Goal: Task Accomplishment & Management: Use online tool/utility

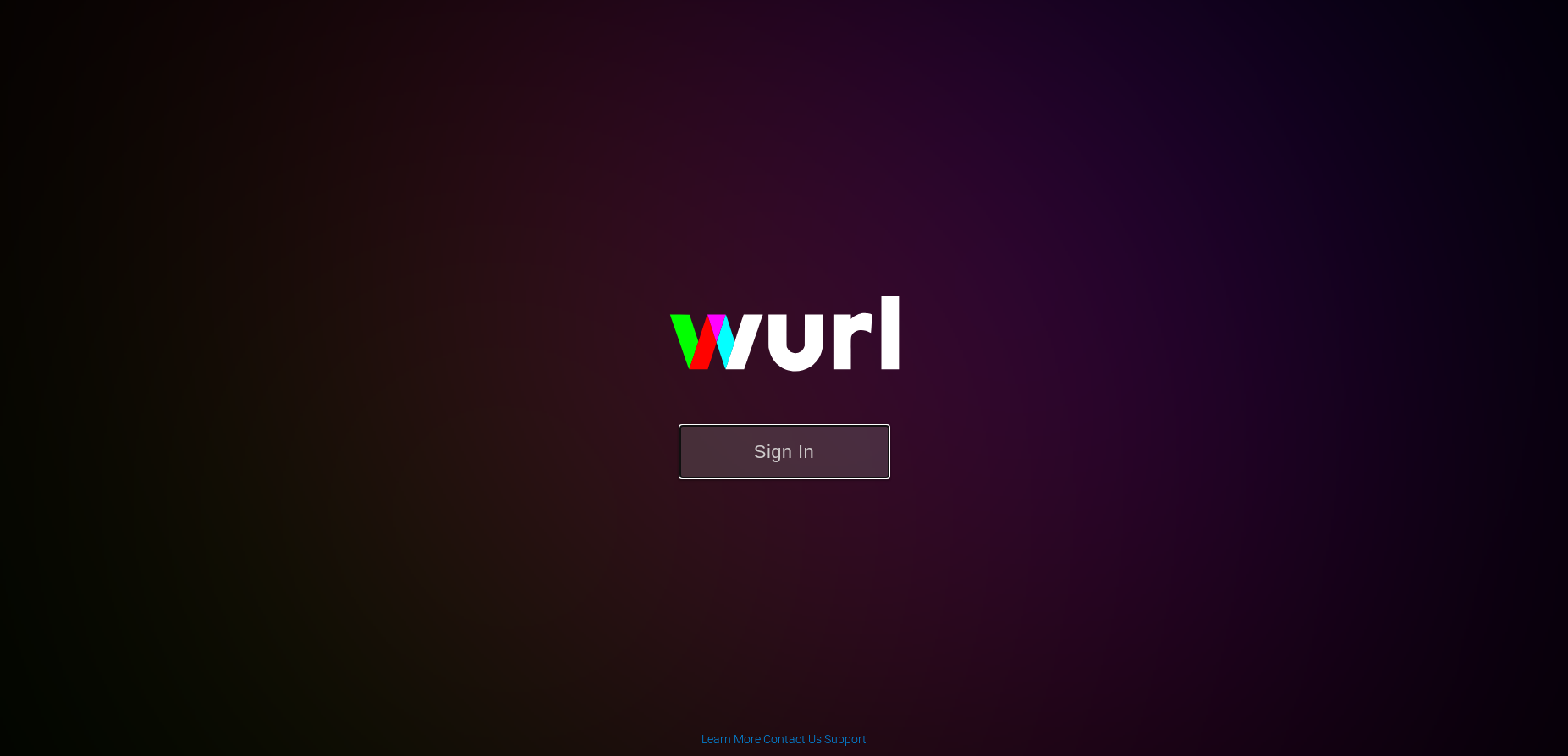
click at [798, 453] on button "Sign In" at bounding box center [784, 451] width 212 height 55
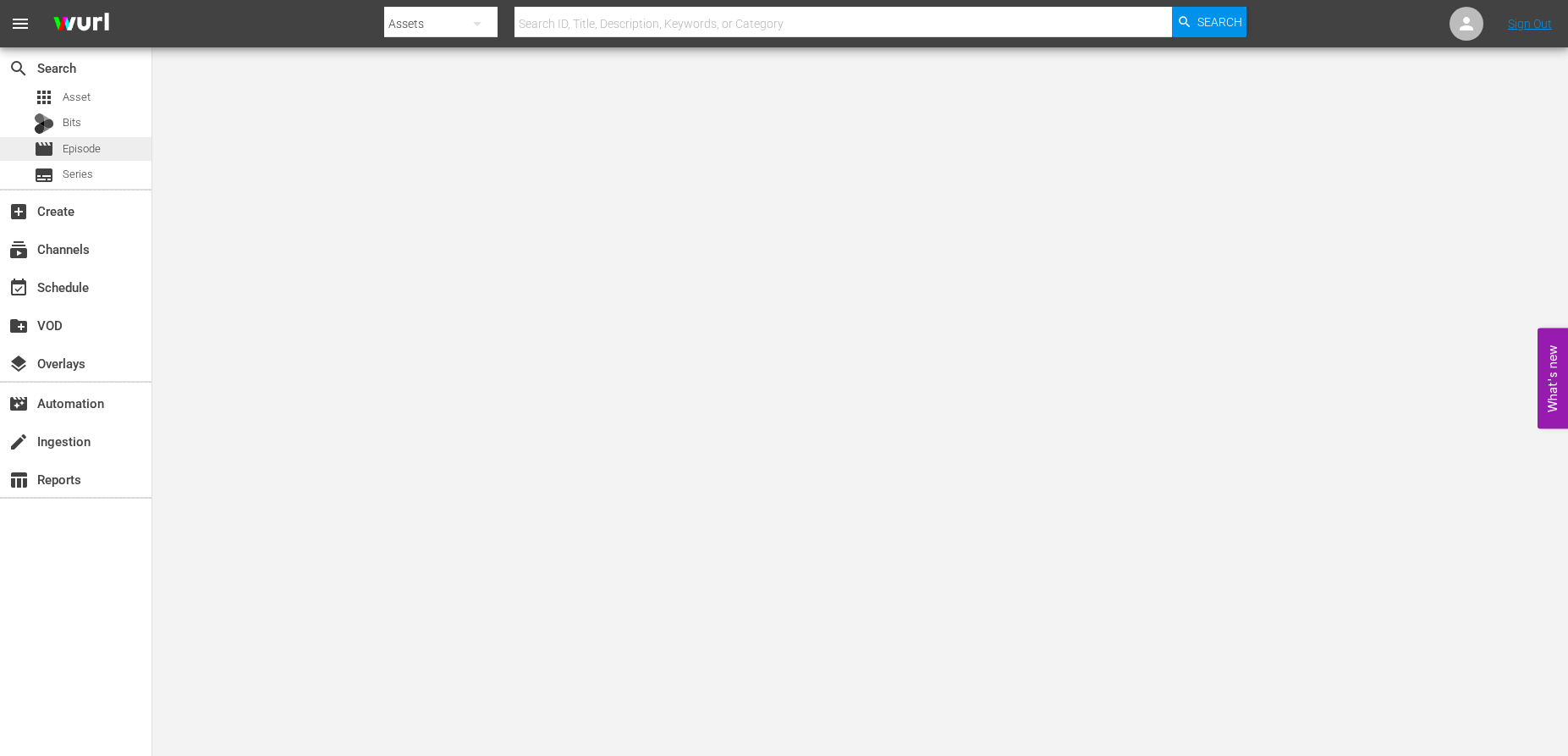
click at [76, 143] on span "Episode" at bounding box center [82, 149] width 38 height 17
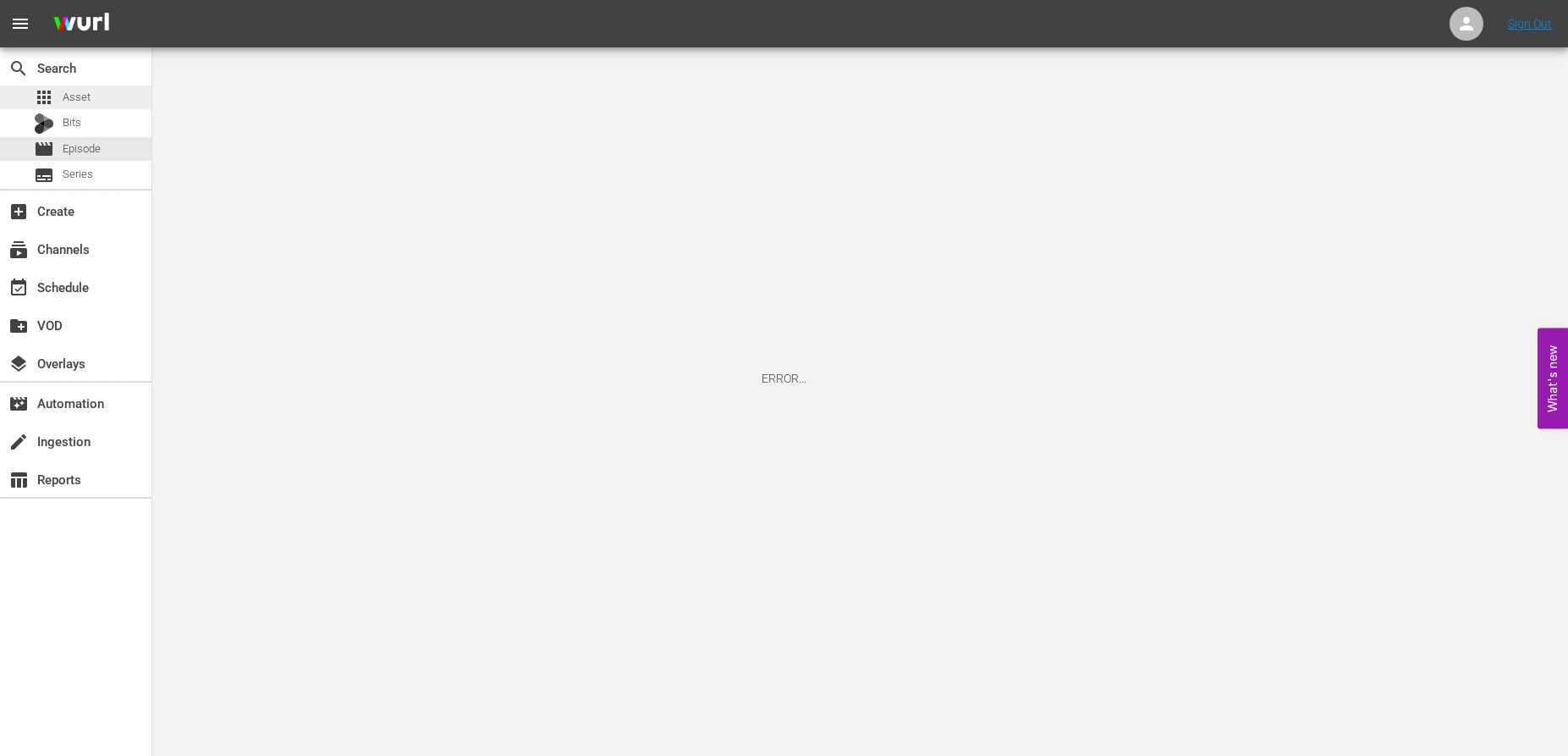
click at [86, 94] on span "Asset" at bounding box center [77, 97] width 28 height 17
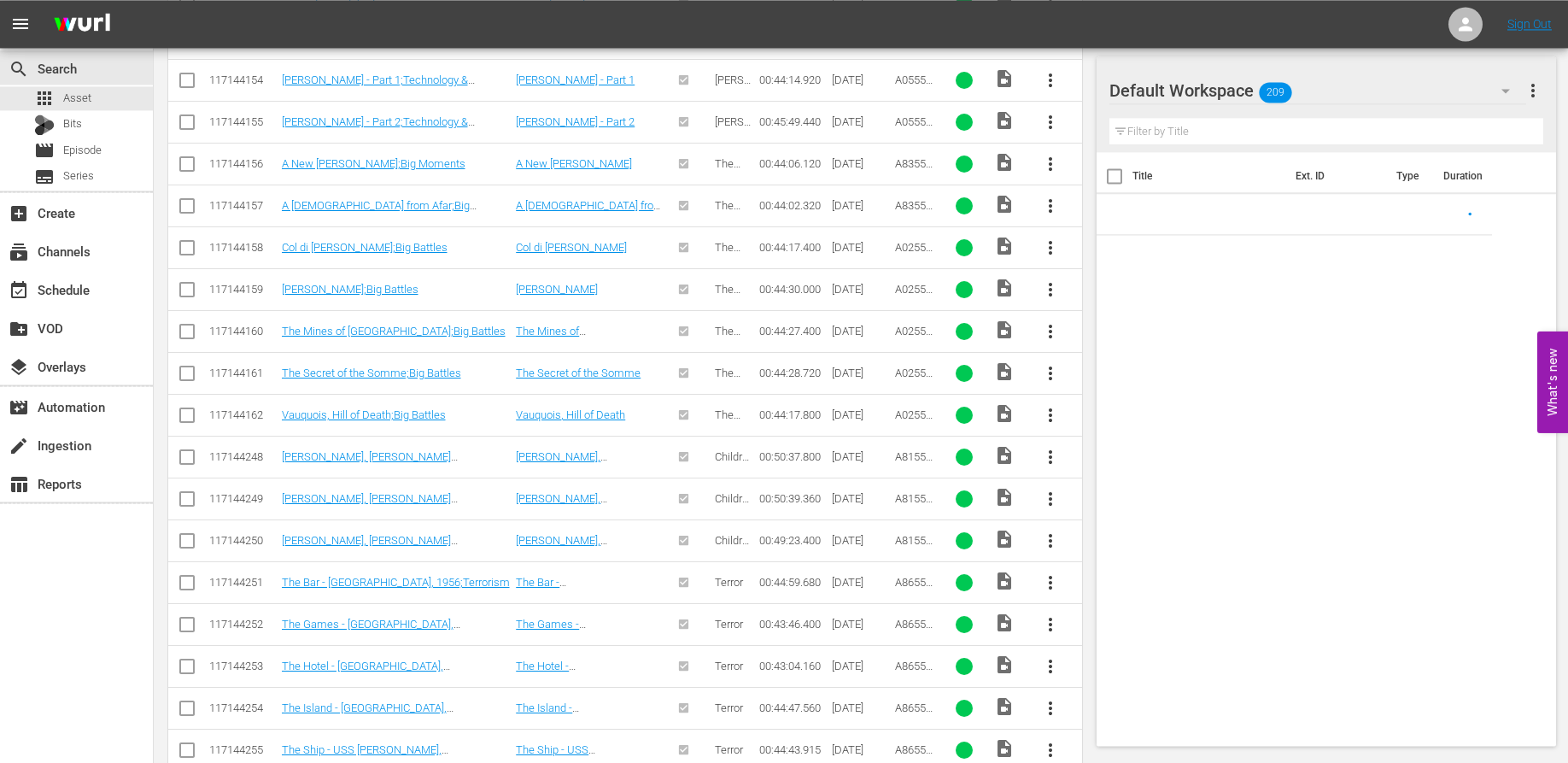
scroll to position [610, 0]
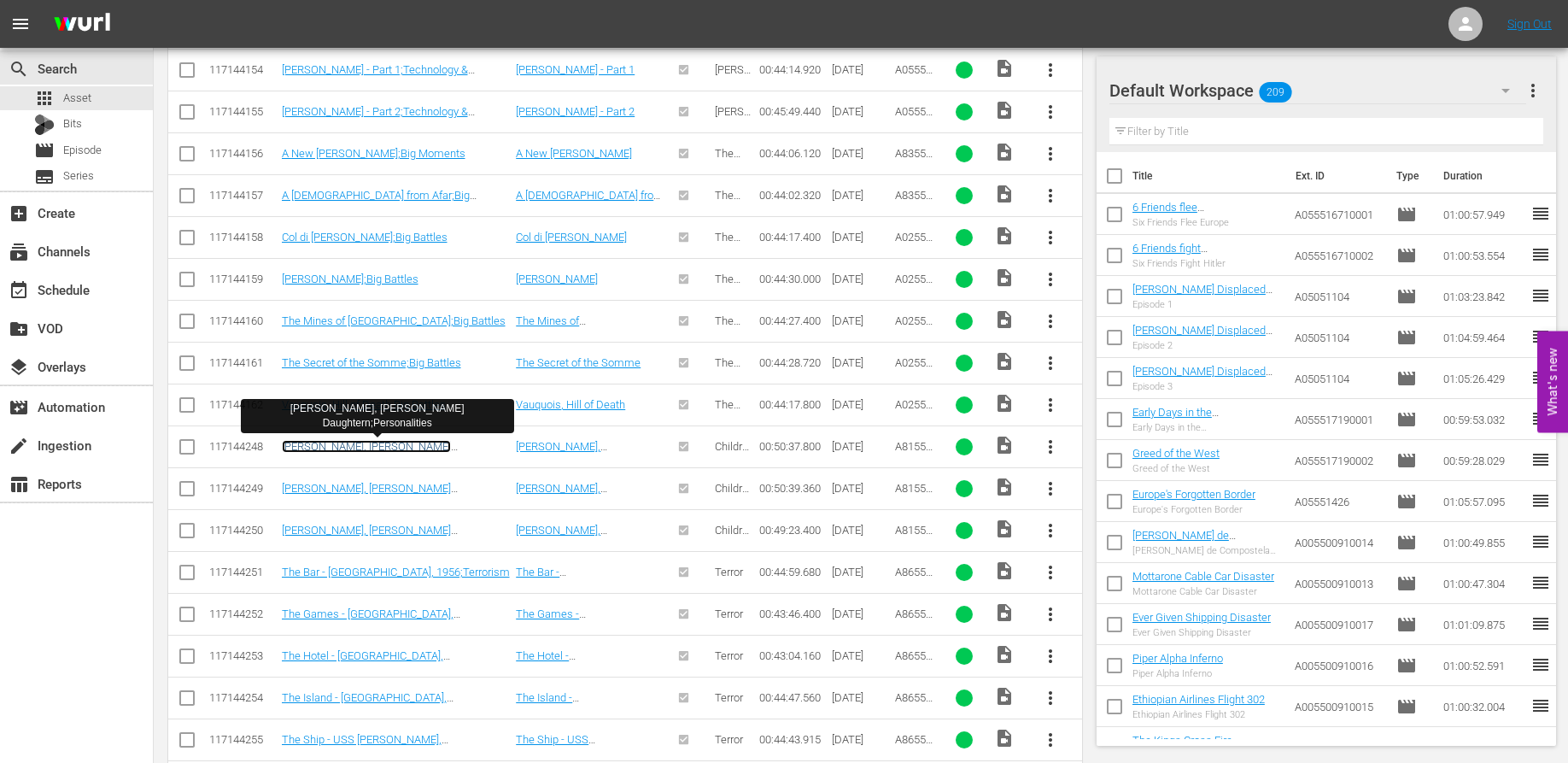
click at [396, 448] on link "Alina Fernández Revuelta, Fidel Castro's Daughtern;Personalities" at bounding box center [366, 453] width 169 height 25
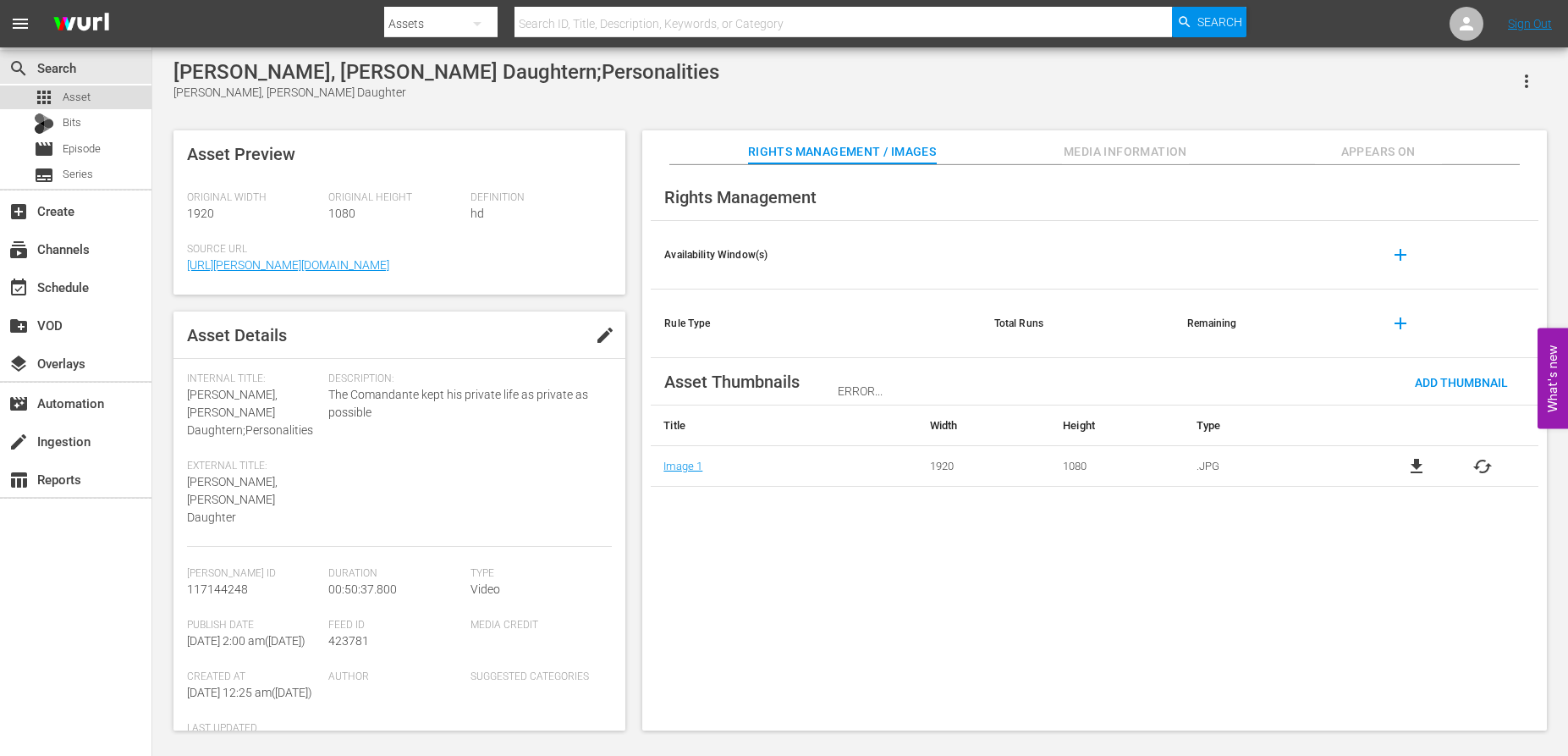
click at [79, 90] on span "Asset" at bounding box center [77, 97] width 28 height 17
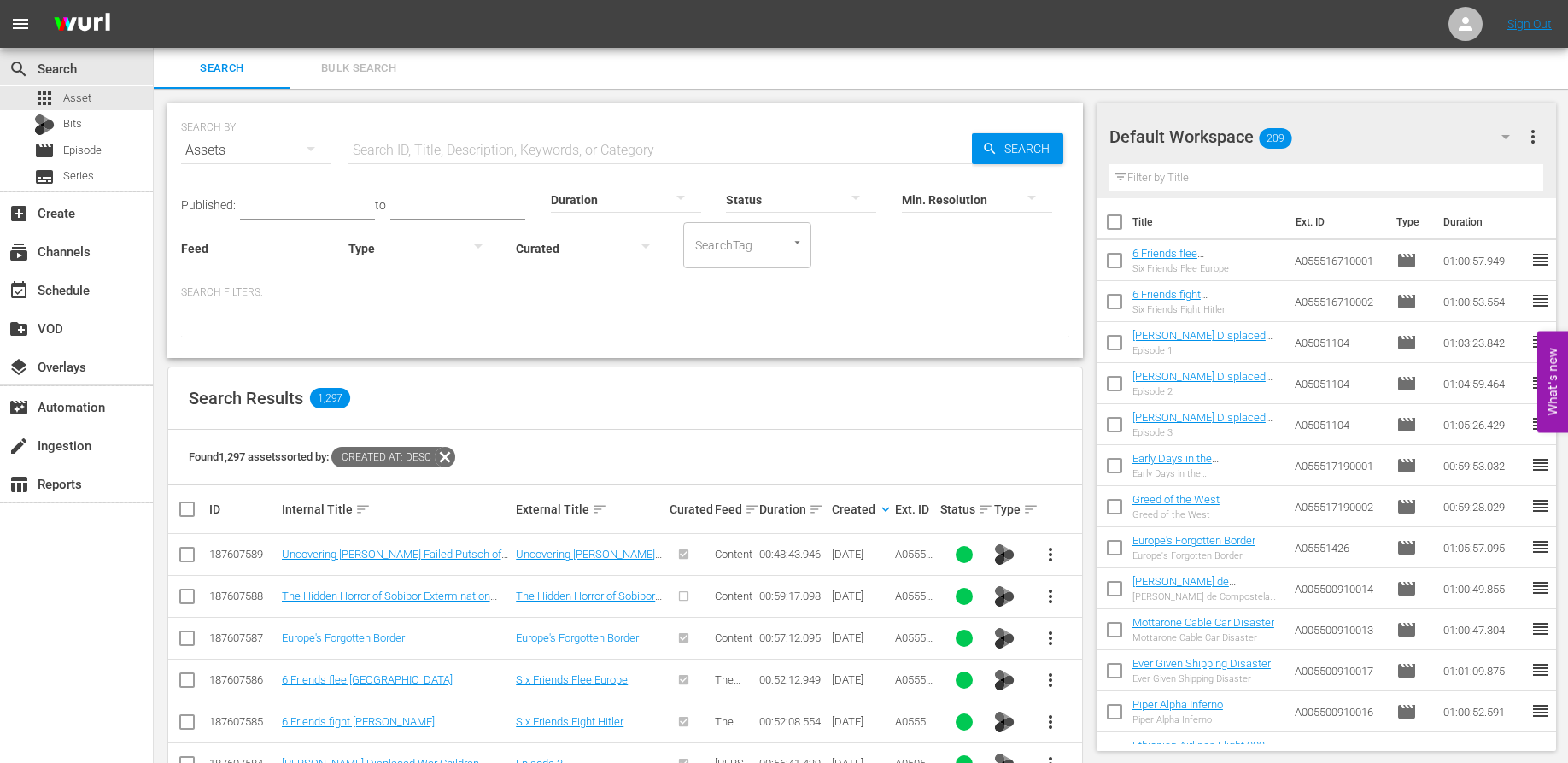
click at [1047, 557] on span "more_vert" at bounding box center [1051, 555] width 21 height 21
click at [1114, 684] on div "Episode" at bounding box center [1144, 684] width 116 height 41
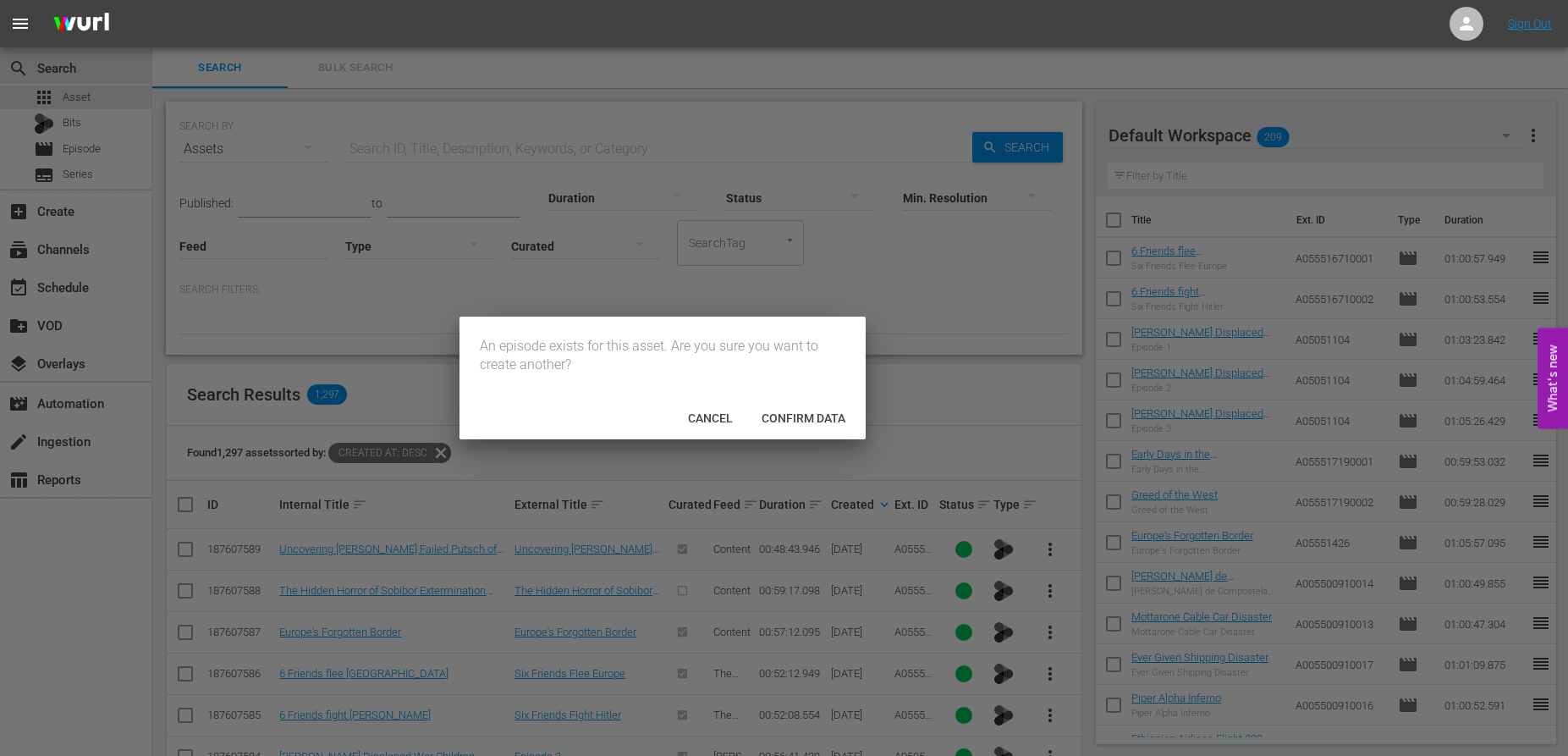
click at [922, 401] on div "An episode exists for this asset. Are you sure you want to create another? Canc…" at bounding box center [784, 378] width 650 height 123
click at [949, 414] on div "An episode exists for this asset. Are you sure you want to create another? Canc…" at bounding box center [784, 378] width 650 height 123
click at [748, 463] on div at bounding box center [784, 378] width 1568 height 756
click at [689, 414] on span "Cancel" at bounding box center [711, 418] width 72 height 14
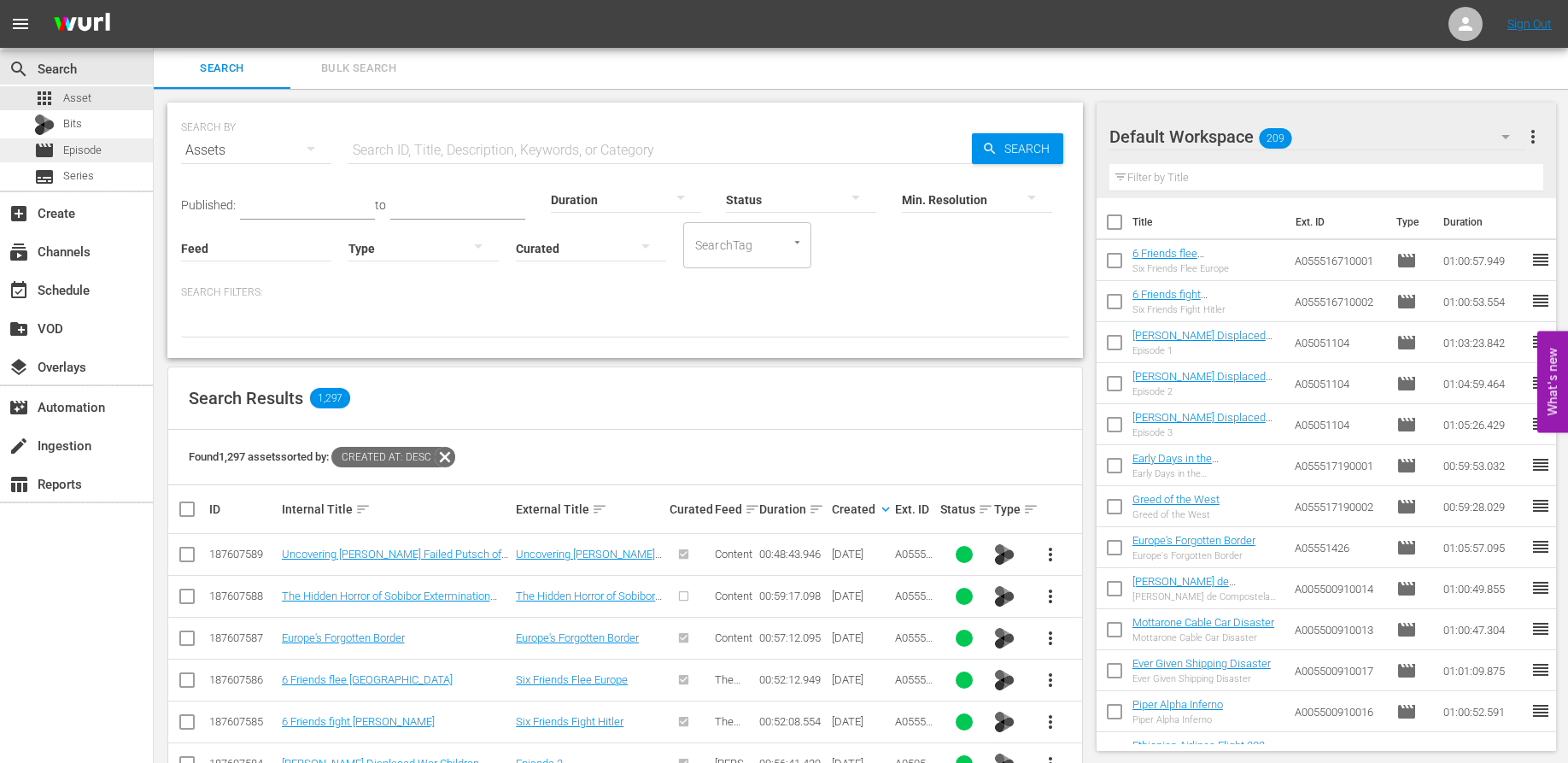
click at [87, 146] on span "Episode" at bounding box center [83, 150] width 38 height 17
